Goal: Task Accomplishment & Management: Use online tool/utility

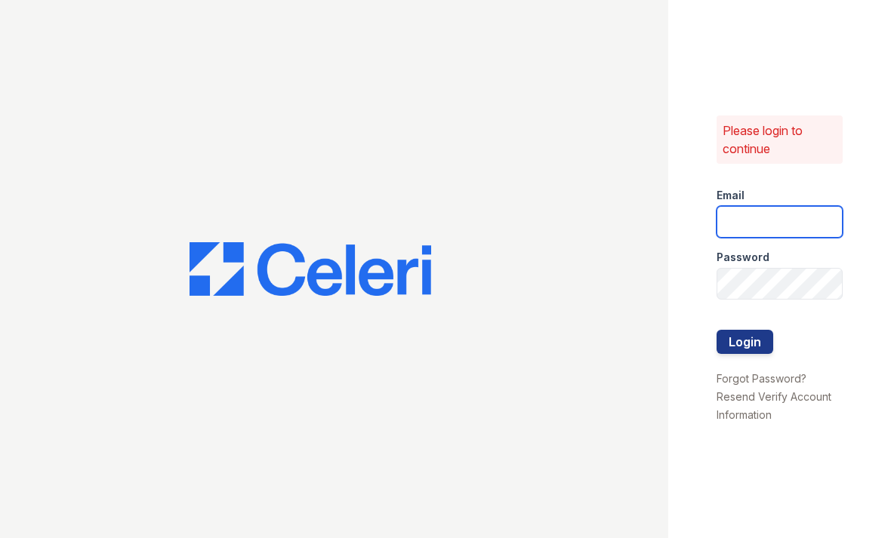
type input "[EMAIL_ADDRESS][DOMAIN_NAME]"
click at [745, 341] on button "Login" at bounding box center [745, 342] width 57 height 24
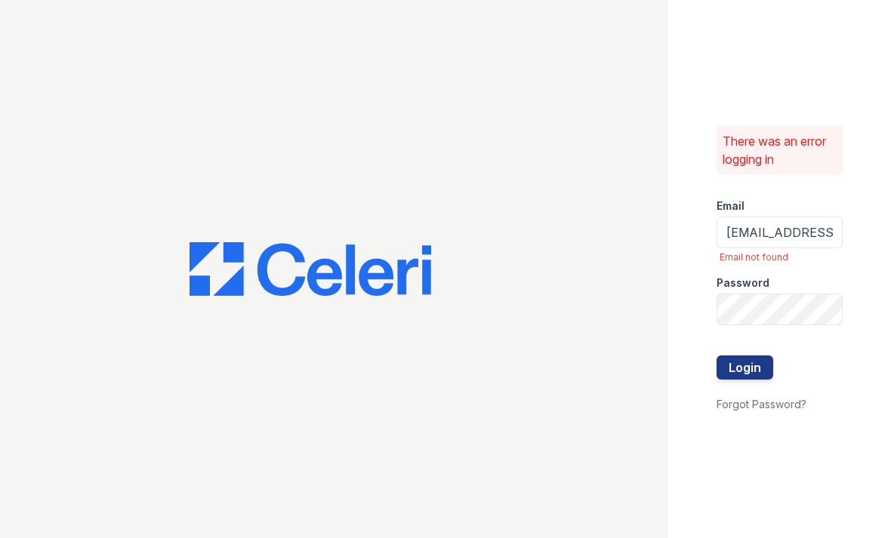
scroll to position [0, 88]
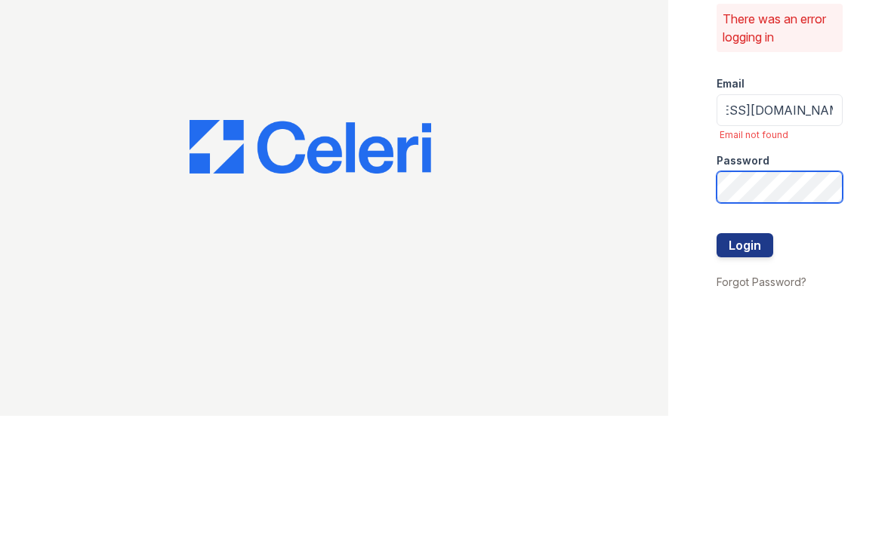
click at [745, 356] on button "Login" at bounding box center [745, 368] width 57 height 24
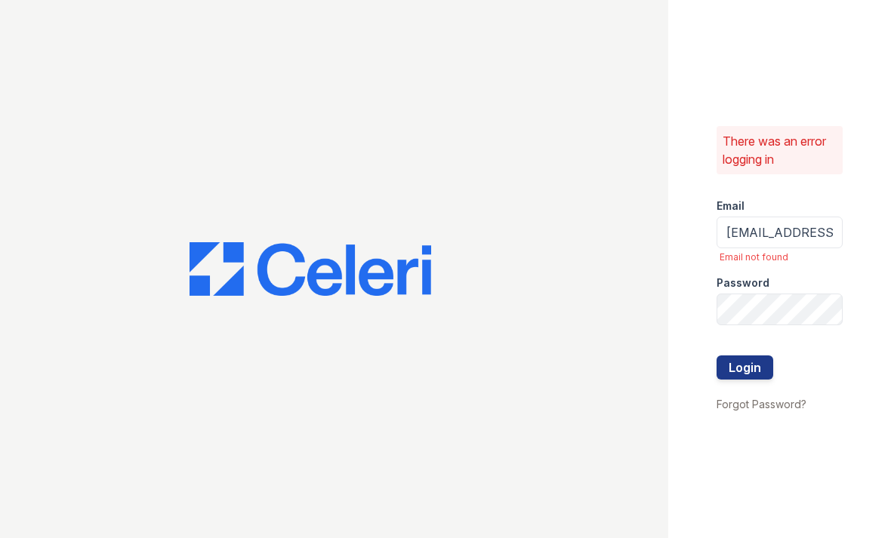
click at [760, 362] on button "Login" at bounding box center [745, 368] width 57 height 24
click at [745, 367] on button "Login" at bounding box center [745, 368] width 57 height 24
click at [798, 409] on link "Forgot Password?" at bounding box center [762, 404] width 90 height 13
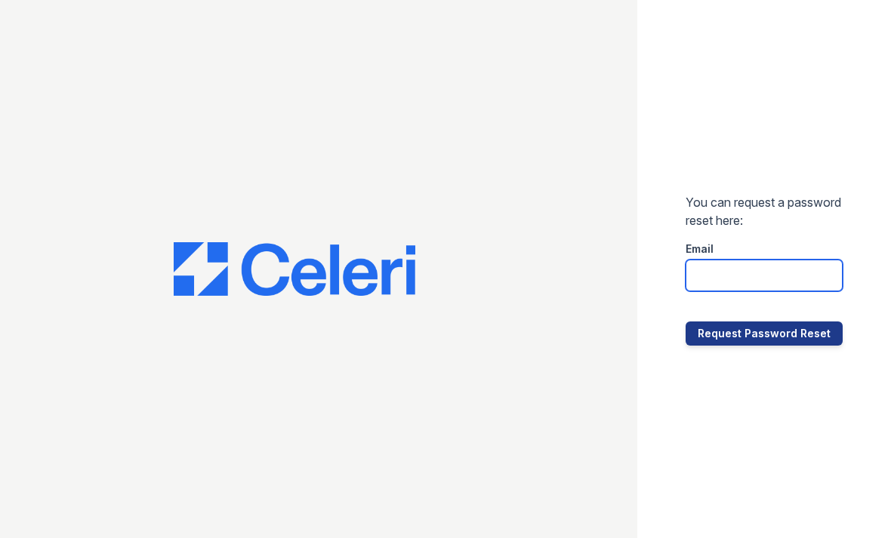
click at [802, 272] on input "email" at bounding box center [764, 276] width 157 height 32
type input "residence1@cafmanagement.com"
click at [793, 332] on button "Request Password Reset" at bounding box center [764, 334] width 157 height 24
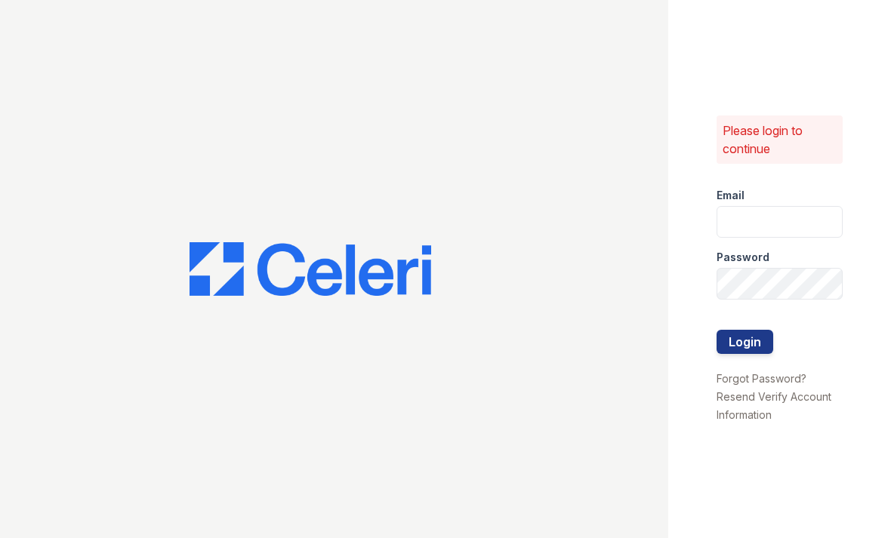
click at [662, 190] on div at bounding box center [334, 269] width 668 height 538
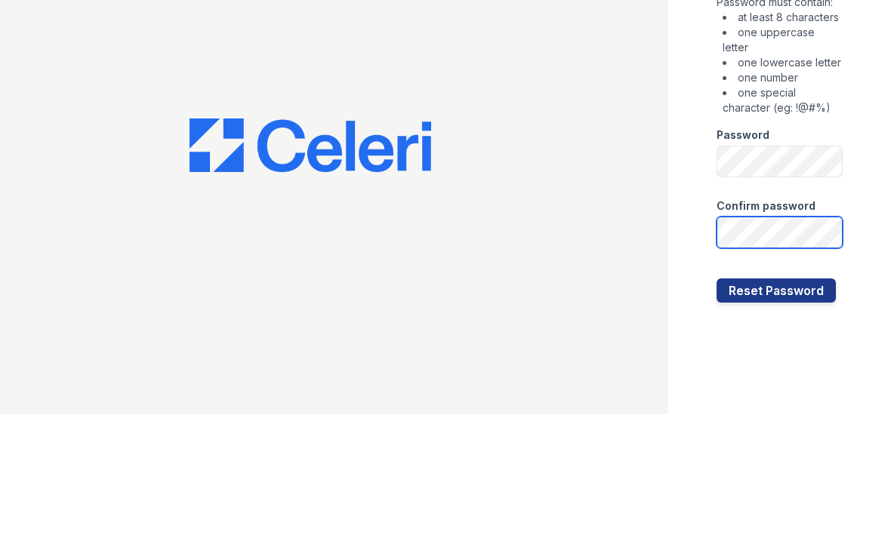
click at [775, 402] on button "Reset Password" at bounding box center [776, 414] width 119 height 24
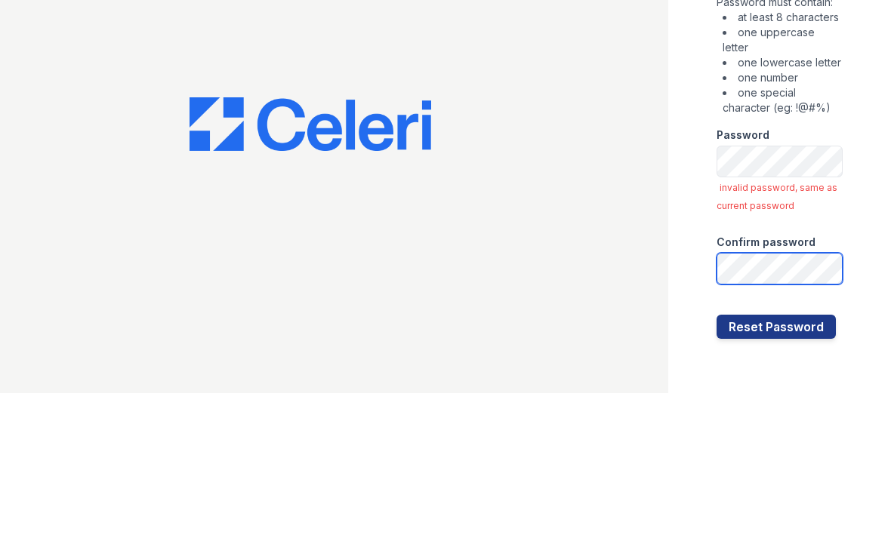
click at [775, 460] on button "Reset Password" at bounding box center [776, 472] width 119 height 24
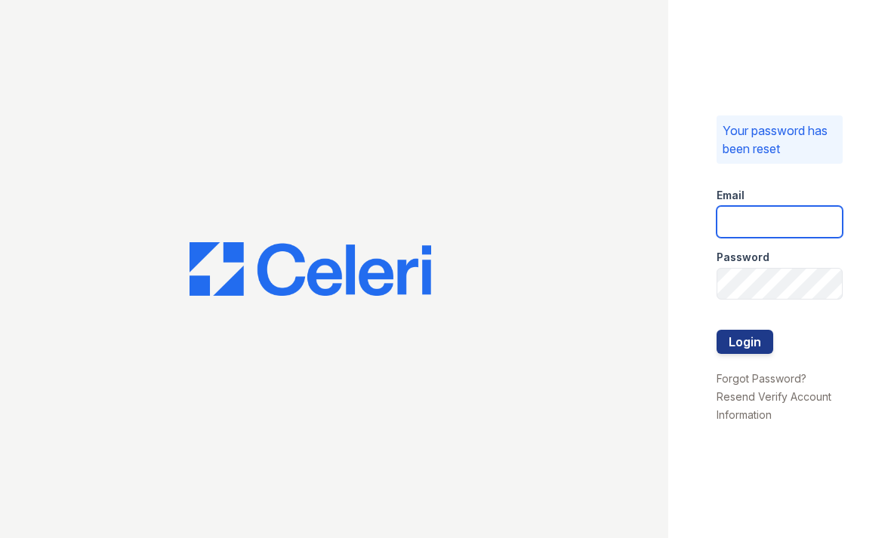
type input "[EMAIL_ADDRESS][DOMAIN_NAME]"
click at [749, 334] on button "Login" at bounding box center [745, 342] width 57 height 24
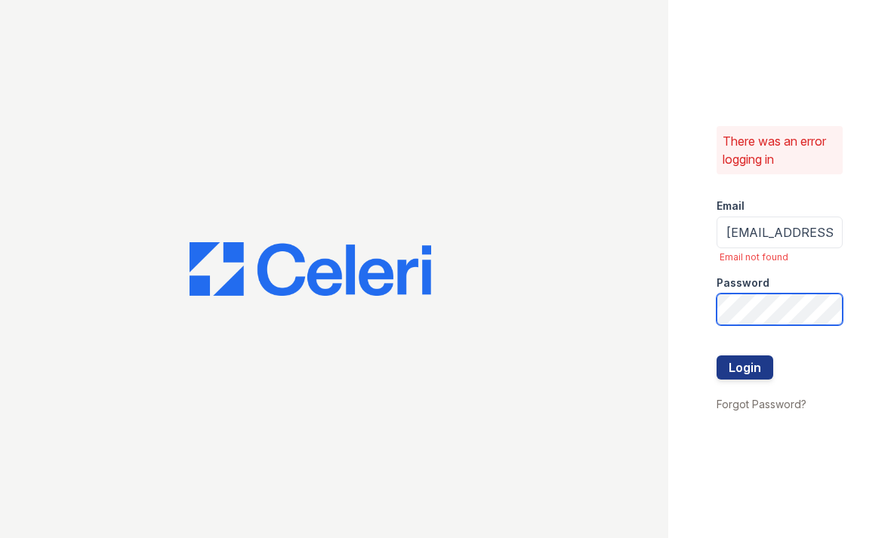
click at [745, 367] on button "Login" at bounding box center [745, 368] width 57 height 24
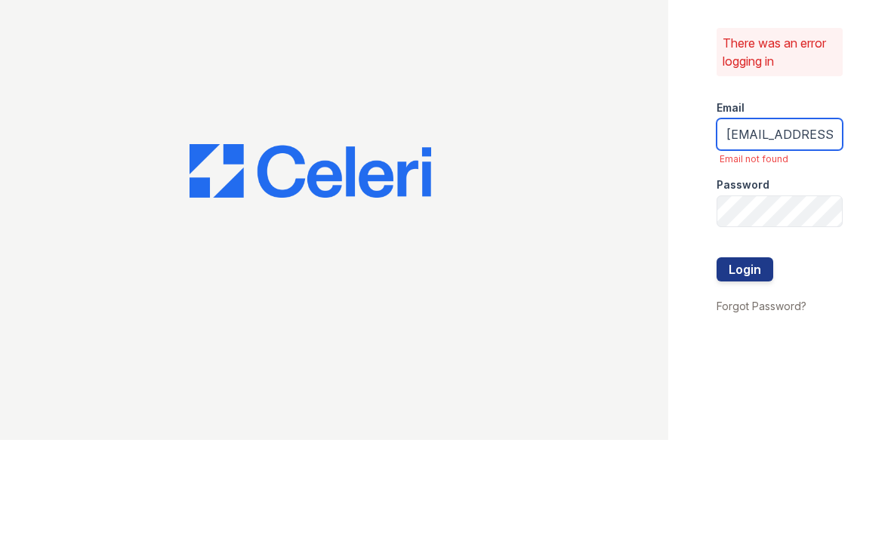
type input "[EMAIL_ADDRESS][DOMAIN_NAME]"
click at [798, 264] on div "Password" at bounding box center [780, 279] width 126 height 30
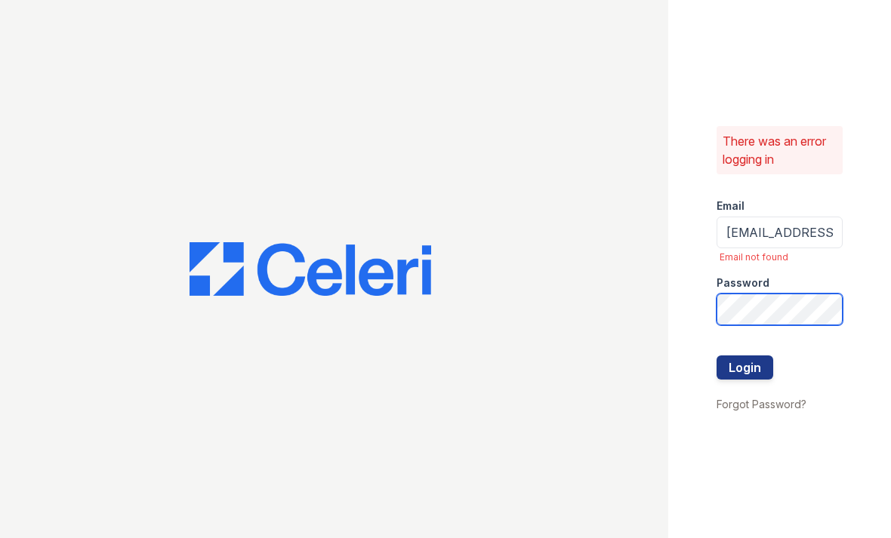
click at [745, 367] on button "Login" at bounding box center [745, 368] width 57 height 24
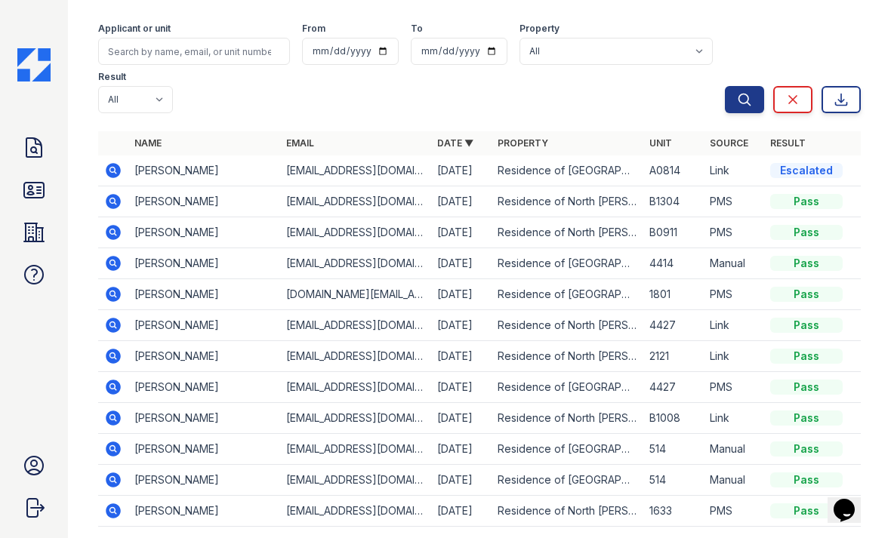
scroll to position [100, 0]
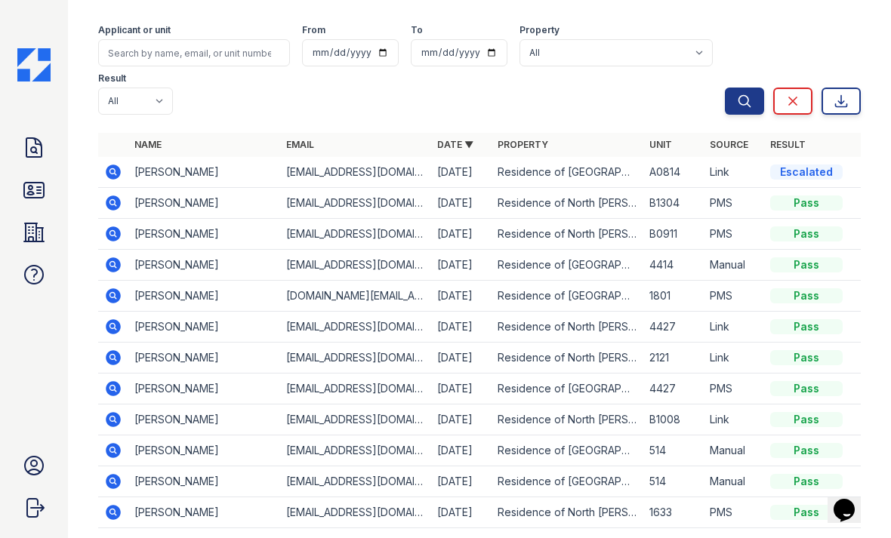
click at [43, 159] on icon at bounding box center [34, 148] width 24 height 24
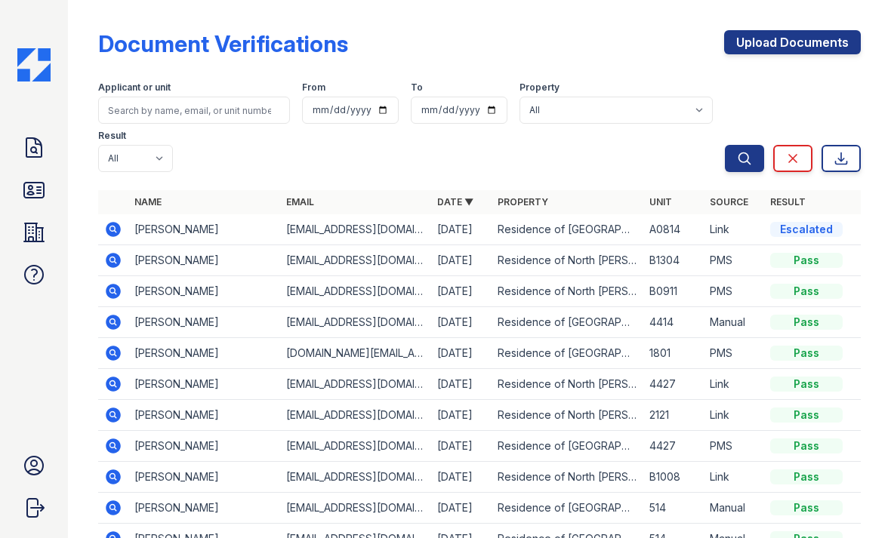
click at [38, 208] on link "ID Verifications" at bounding box center [34, 190] width 36 height 36
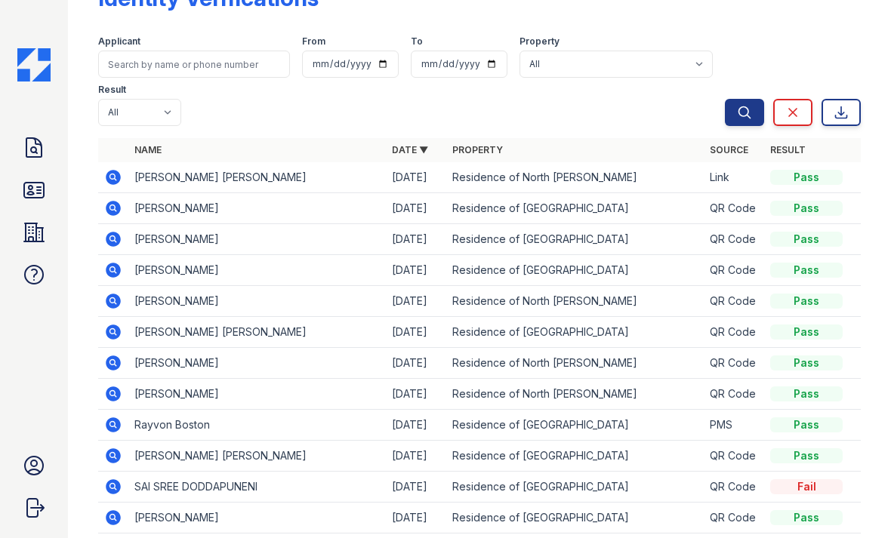
scroll to position [40, 0]
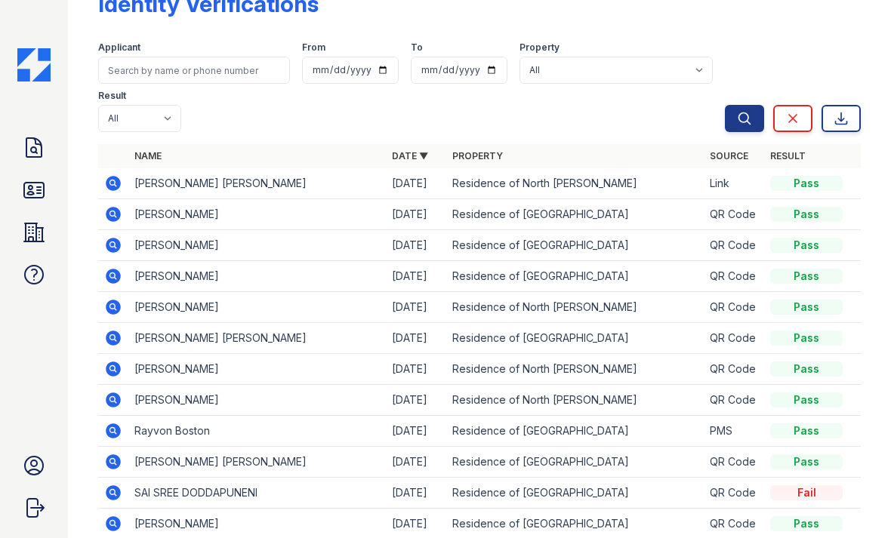
click at [42, 156] on icon at bounding box center [34, 148] width 24 height 24
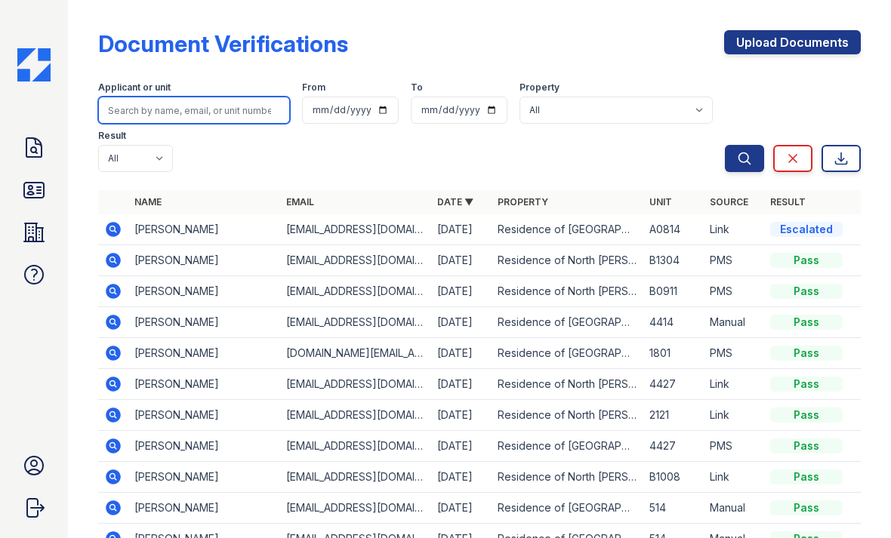
click at [224, 116] on input "search" at bounding box center [194, 110] width 192 height 27
click at [745, 159] on button "Search" at bounding box center [744, 158] width 39 height 27
type input "Boston‘"
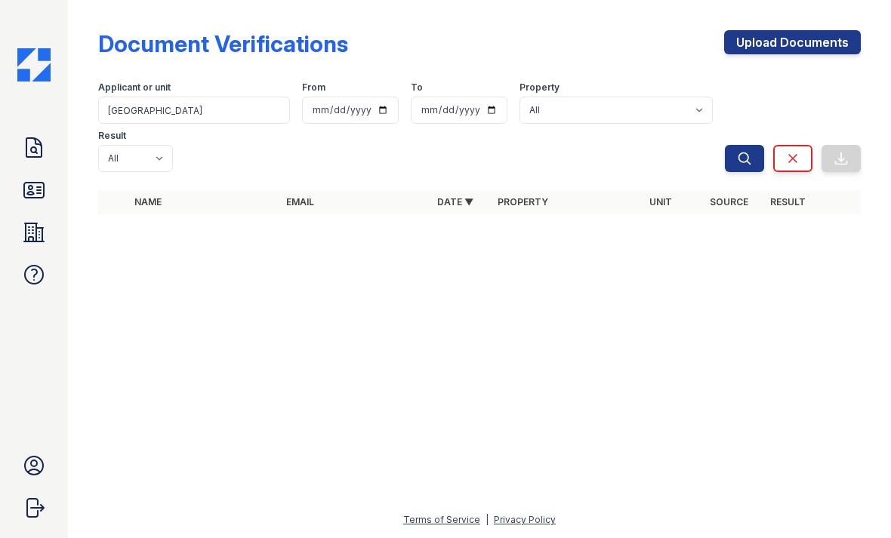
click at [37, 237] on icon at bounding box center [34, 233] width 24 height 24
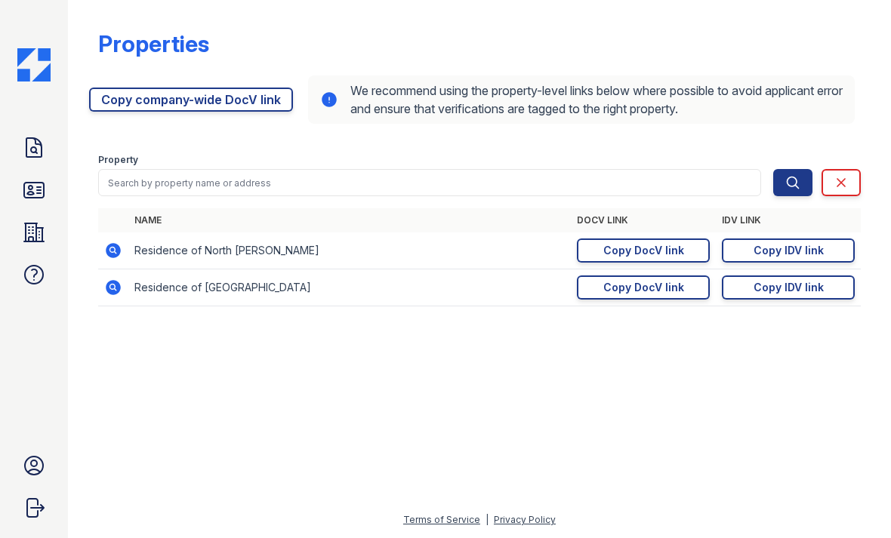
click at [117, 248] on icon at bounding box center [113, 250] width 15 height 15
click at [116, 255] on icon at bounding box center [113, 250] width 15 height 15
click at [681, 252] on div "Copy DocV link" at bounding box center [643, 250] width 81 height 15
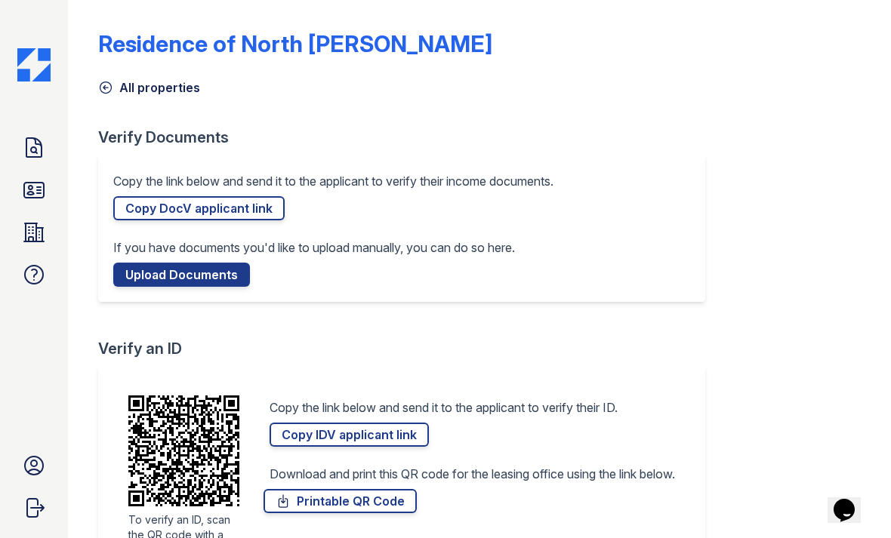
click at [230, 212] on link "Copy DocV applicant link" at bounding box center [198, 208] width 171 height 24
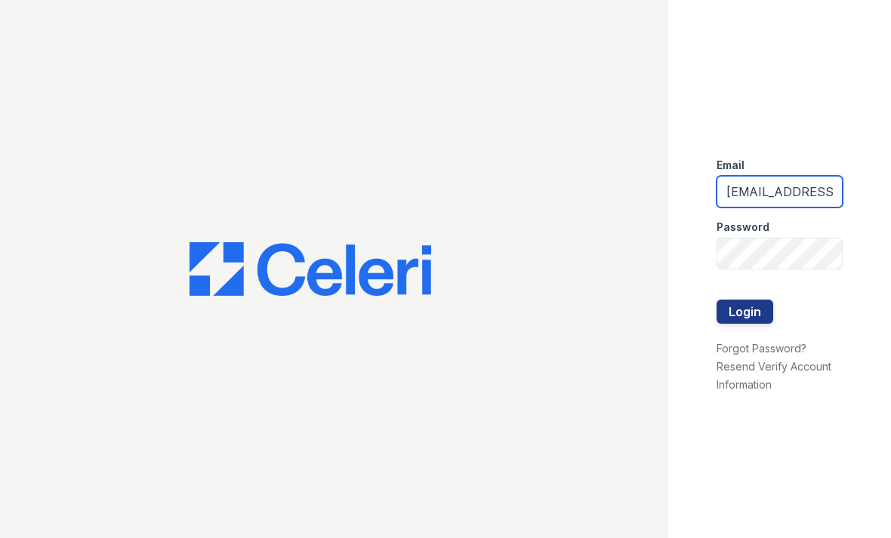
type input "[EMAIL_ADDRESS][DOMAIN_NAME]"
click at [741, 314] on button "Login" at bounding box center [745, 312] width 57 height 24
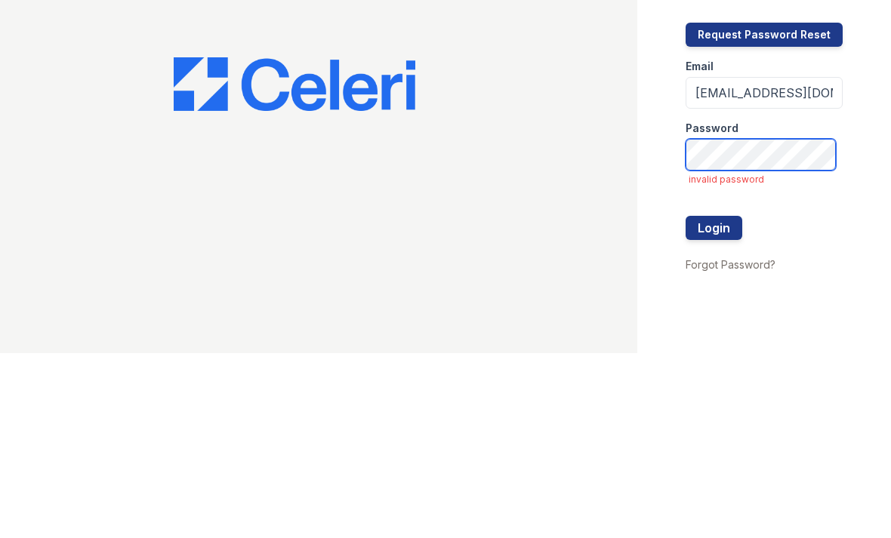
click at [720, 401] on button "Login" at bounding box center [714, 413] width 57 height 24
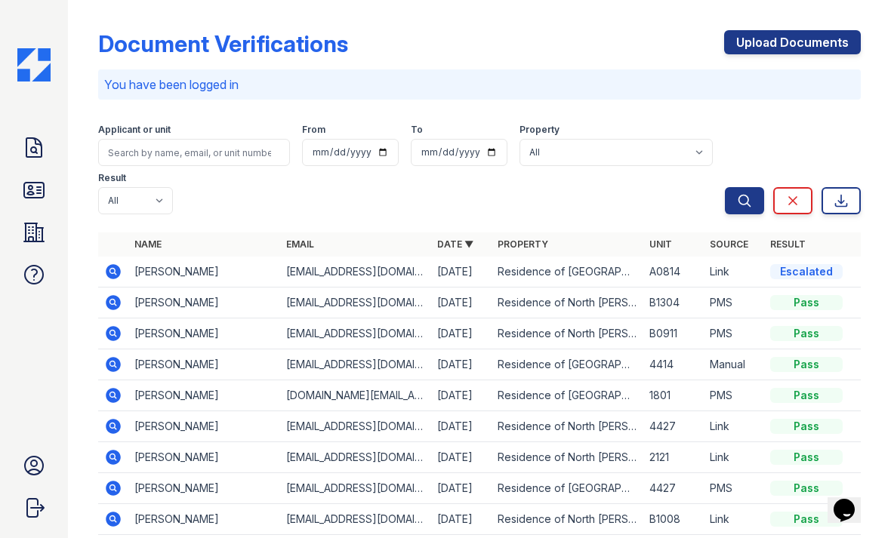
click at [29, 139] on icon at bounding box center [33, 147] width 15 height 19
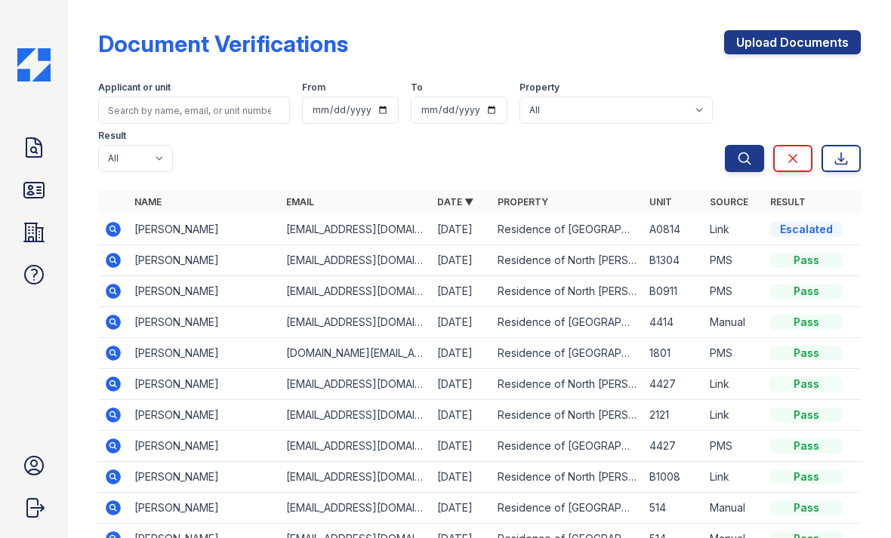
click at [40, 155] on icon at bounding box center [34, 148] width 24 height 24
click at [35, 149] on icon at bounding box center [34, 148] width 24 height 24
click at [39, 146] on icon at bounding box center [34, 148] width 24 height 24
click at [120, 415] on icon at bounding box center [113, 415] width 15 height 15
